Goal: Transaction & Acquisition: Purchase product/service

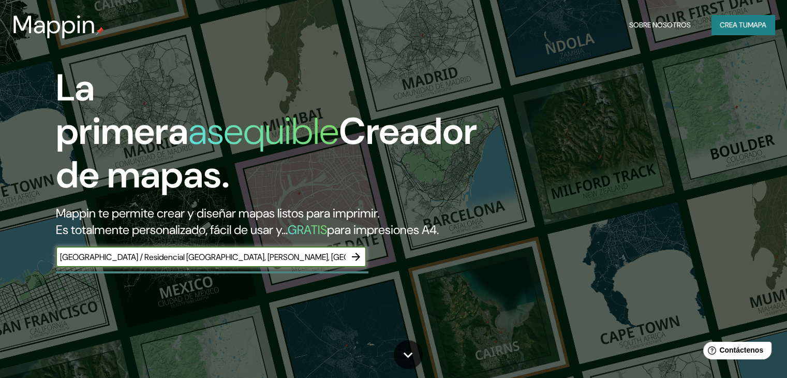
type input "[GEOGRAPHIC_DATA] / Residencial [GEOGRAPHIC_DATA], [PERSON_NAME], [GEOGRAPHIC_D…"
click at [357, 265] on button "button" at bounding box center [356, 256] width 21 height 21
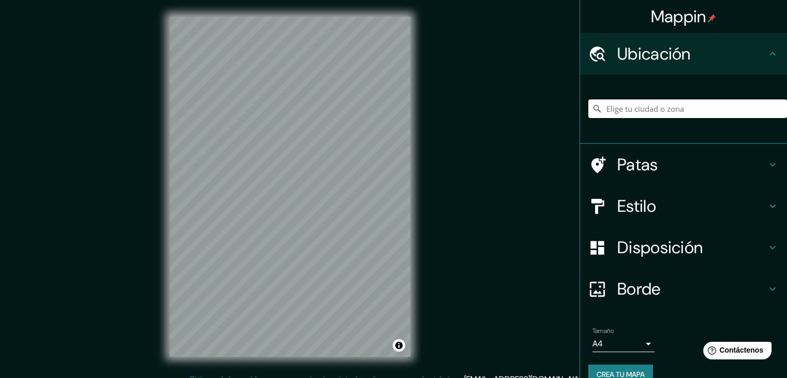
click at [644, 110] on input "Elige tu ciudad o zona" at bounding box center [687, 108] width 199 height 19
paste input "[GEOGRAPHIC_DATA] / Residencial [GEOGRAPHIC_DATA], [PERSON_NAME], [GEOGRAPHIC_D…"
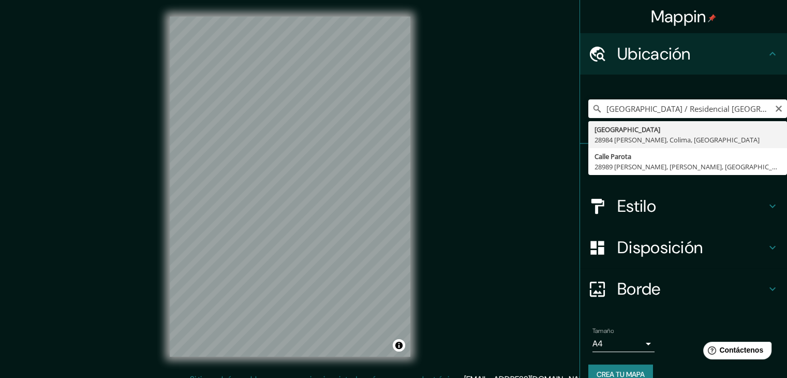
type input "[GEOGRAPHIC_DATA], 28984 [PERSON_NAME], [GEOGRAPHIC_DATA], [GEOGRAPHIC_DATA]"
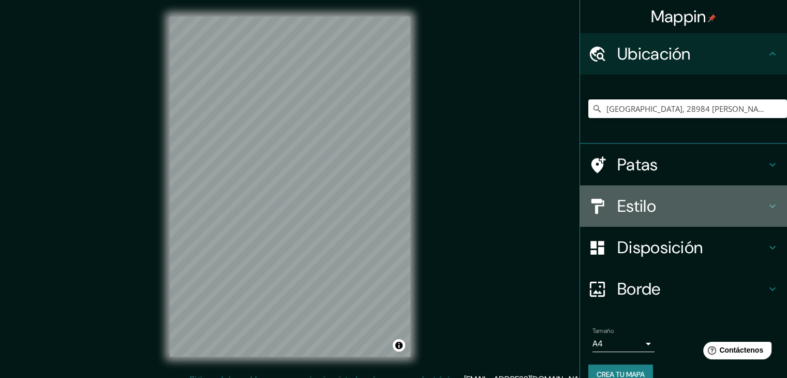
click at [628, 200] on font "Estilo" at bounding box center [636, 206] width 39 height 22
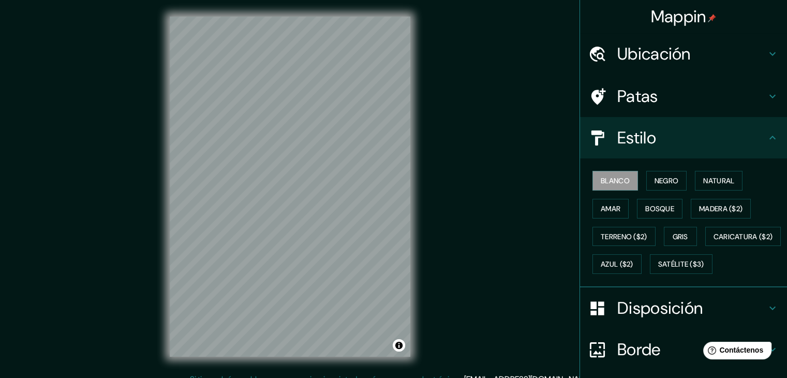
click at [708, 195] on div "Blanco Negro Natural Amar Bosque Madera ($2) Terreno ($2) Gris Caricatura ($2) …" at bounding box center [687, 222] width 199 height 111
click at [717, 177] on font "Natural" at bounding box center [718, 180] width 31 height 9
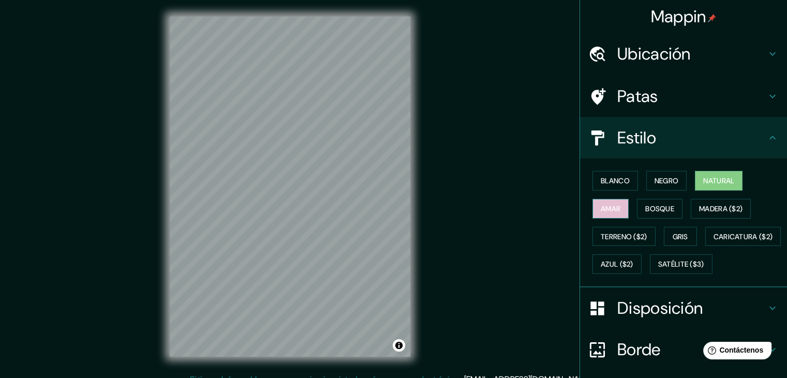
click at [619, 203] on button "Amar" at bounding box center [610, 209] width 36 height 20
click at [608, 183] on font "Blanco" at bounding box center [615, 180] width 29 height 9
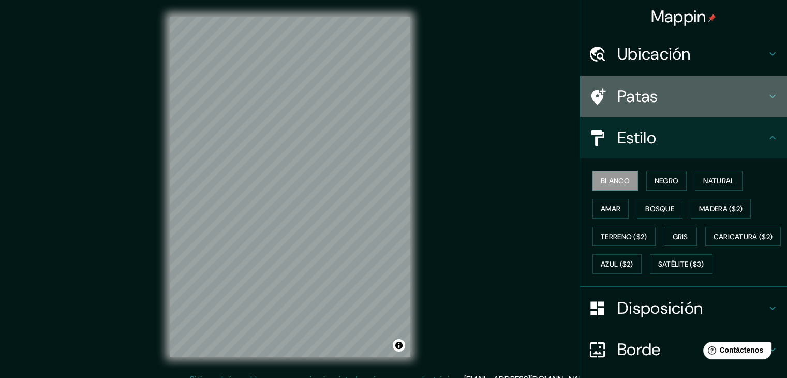
click at [663, 96] on h4 "Patas" at bounding box center [691, 96] width 149 height 21
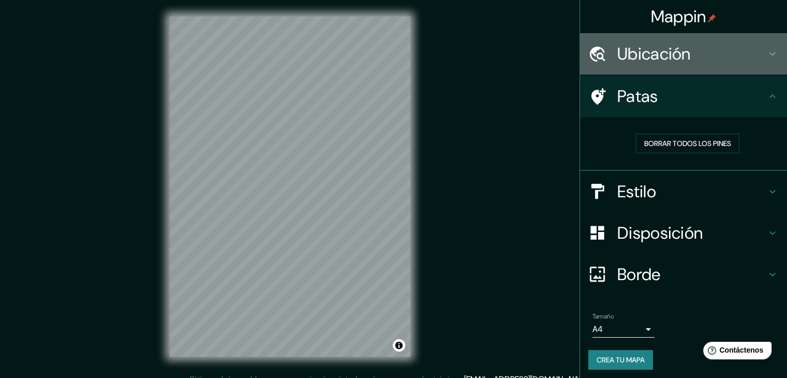
click at [678, 59] on font "Ubicación" at bounding box center [653, 54] width 73 height 22
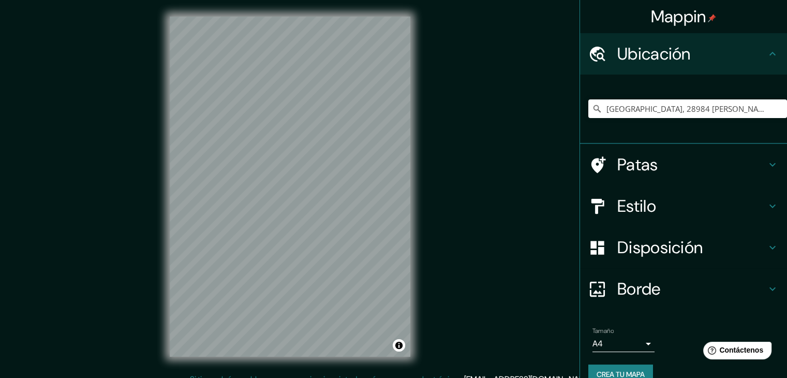
click at [678, 59] on font "Ubicación" at bounding box center [653, 54] width 73 height 22
click at [654, 241] on font "Disposición" at bounding box center [659, 247] width 85 height 22
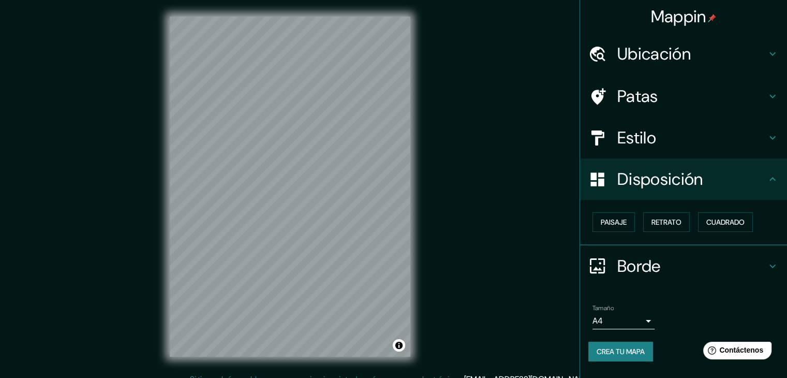
click at [665, 257] on h4 "Borde" at bounding box center [691, 266] width 149 height 21
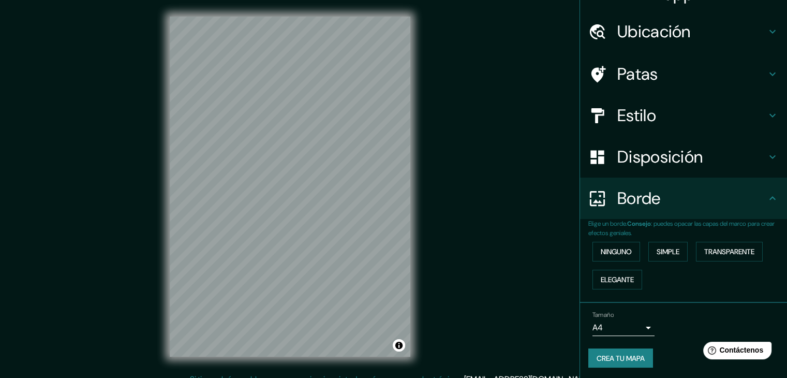
scroll to position [23, 0]
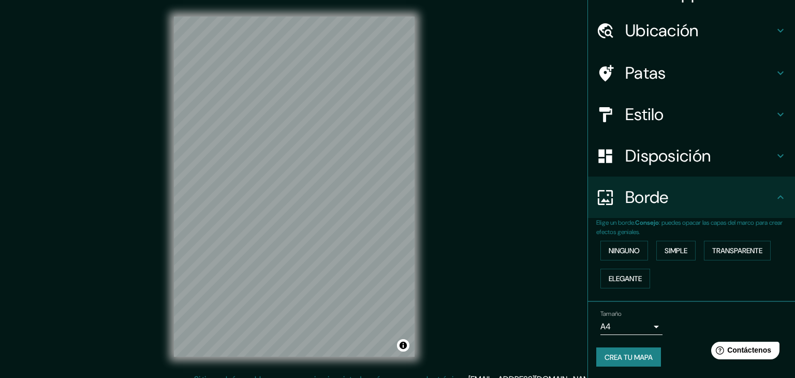
click at [631, 325] on body "Mappin Ubicación [STREET_ADDRESS][PERSON_NAME] Patas Estilo Disposición Borde E…" at bounding box center [397, 189] width 795 height 378
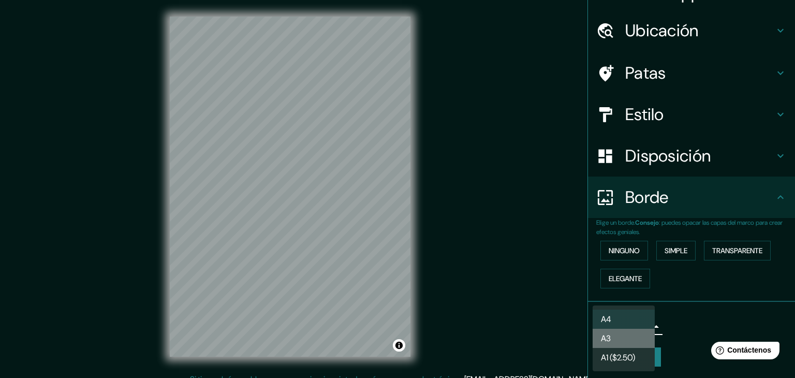
click at [622, 344] on li "A3" at bounding box center [623, 338] width 62 height 19
type input "a4"
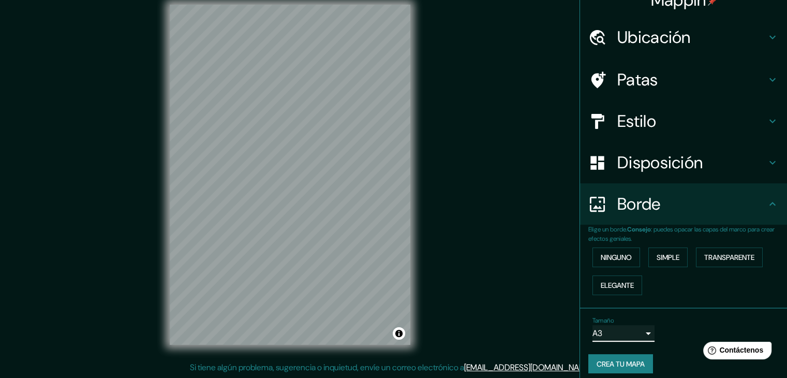
scroll to position [0, 0]
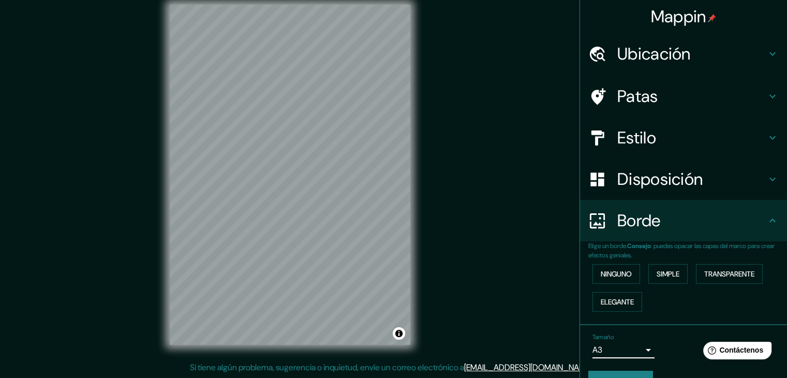
click at [661, 140] on h4 "Estilo" at bounding box center [691, 137] width 149 height 21
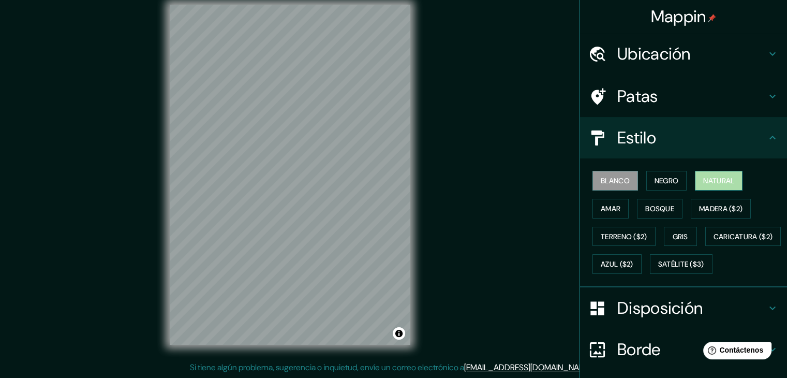
click at [712, 188] on button "Natural" at bounding box center [719, 181] width 48 height 20
click at [627, 113] on div "Patas" at bounding box center [683, 96] width 207 height 41
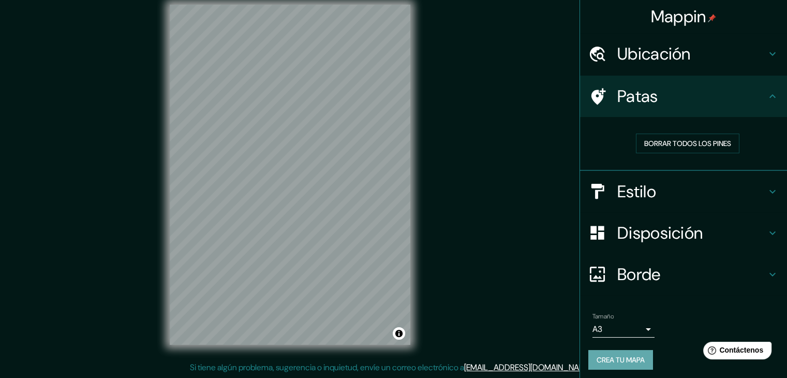
click at [634, 356] on font "Crea tu mapa" at bounding box center [621, 359] width 48 height 9
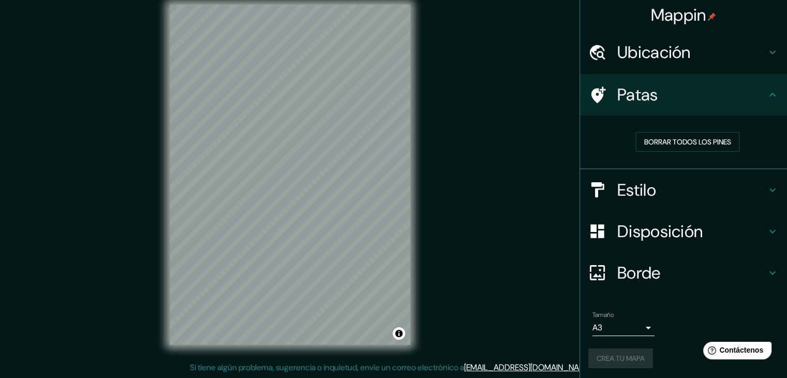
scroll to position [3, 0]
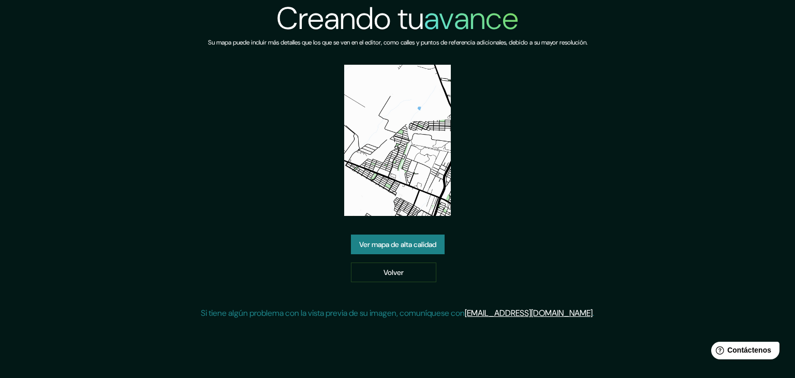
click at [396, 240] on font "Ver mapa de alta calidad" at bounding box center [397, 244] width 77 height 9
